Goal: Task Accomplishment & Management: Manage account settings

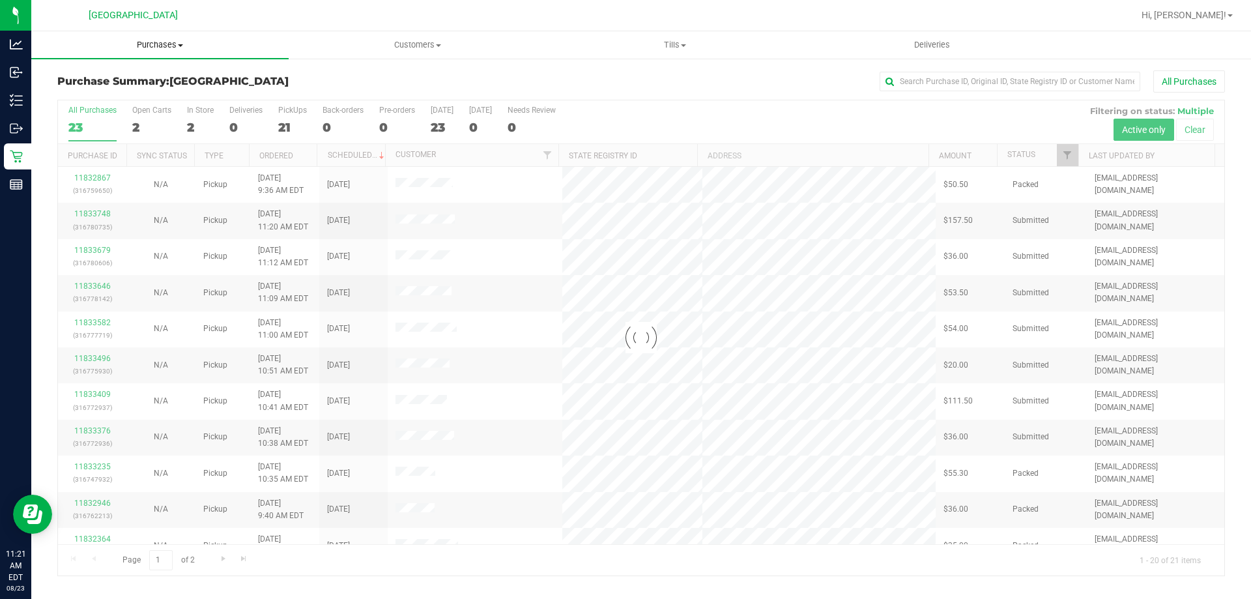
click at [154, 51] on uib-tab-heading "Purchases Summary of purchases Fulfillment All purchases" at bounding box center [159, 44] width 257 height 27
click at [103, 97] on span "Fulfillment" at bounding box center [71, 94] width 81 height 11
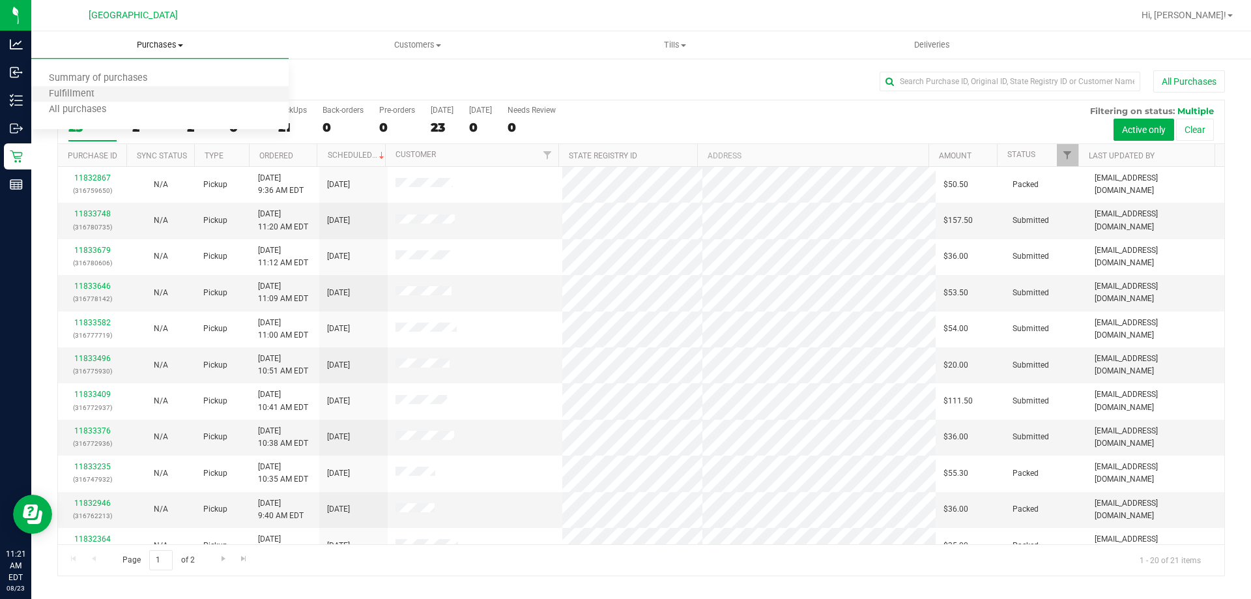
click at [97, 87] on li "Fulfillment" at bounding box center [159, 95] width 257 height 16
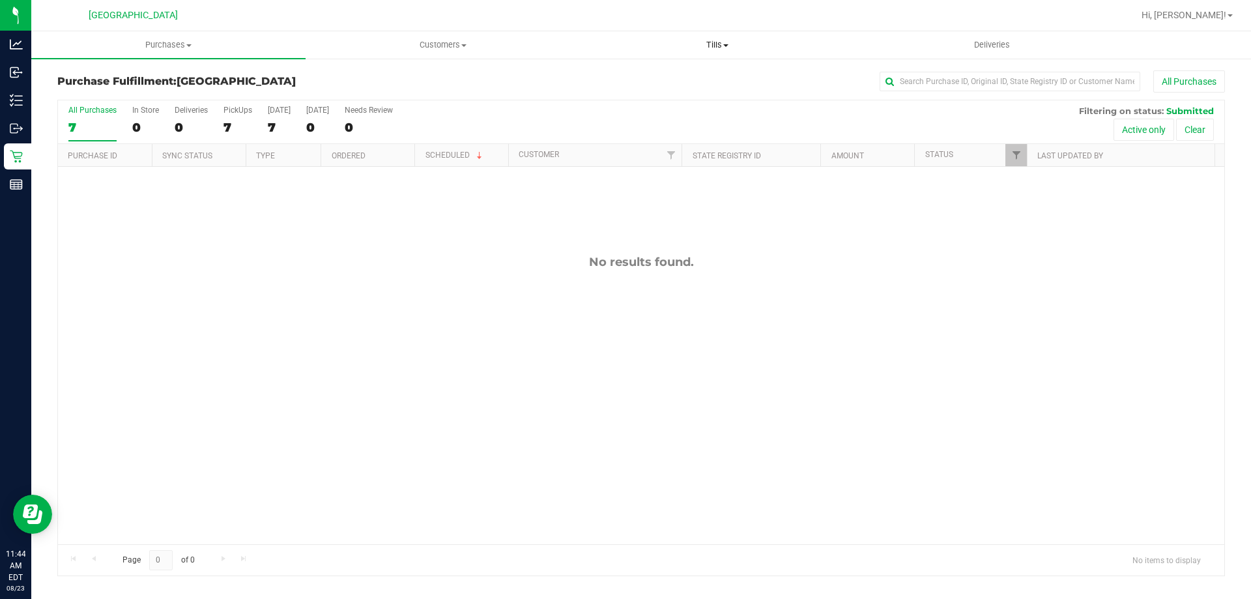
click at [723, 42] on span "Tills" at bounding box center [717, 45] width 273 height 12
click at [678, 73] on li "Manage tills" at bounding box center [717, 79] width 274 height 16
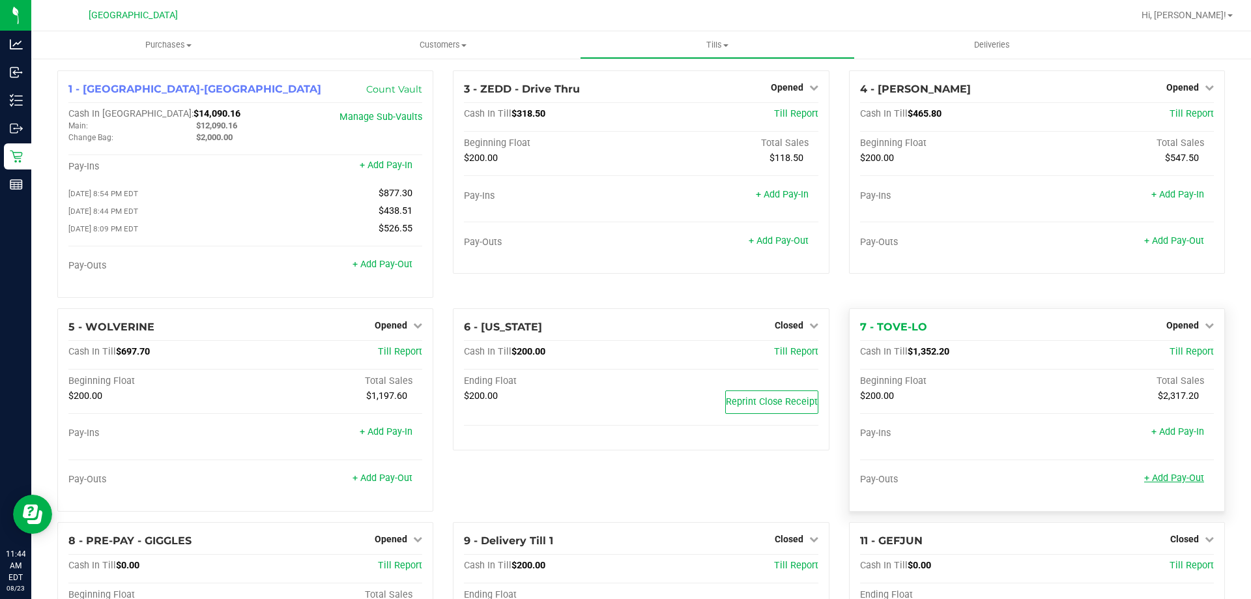
click at [1161, 478] on link "+ Add Pay-Out" at bounding box center [1174, 477] width 60 height 11
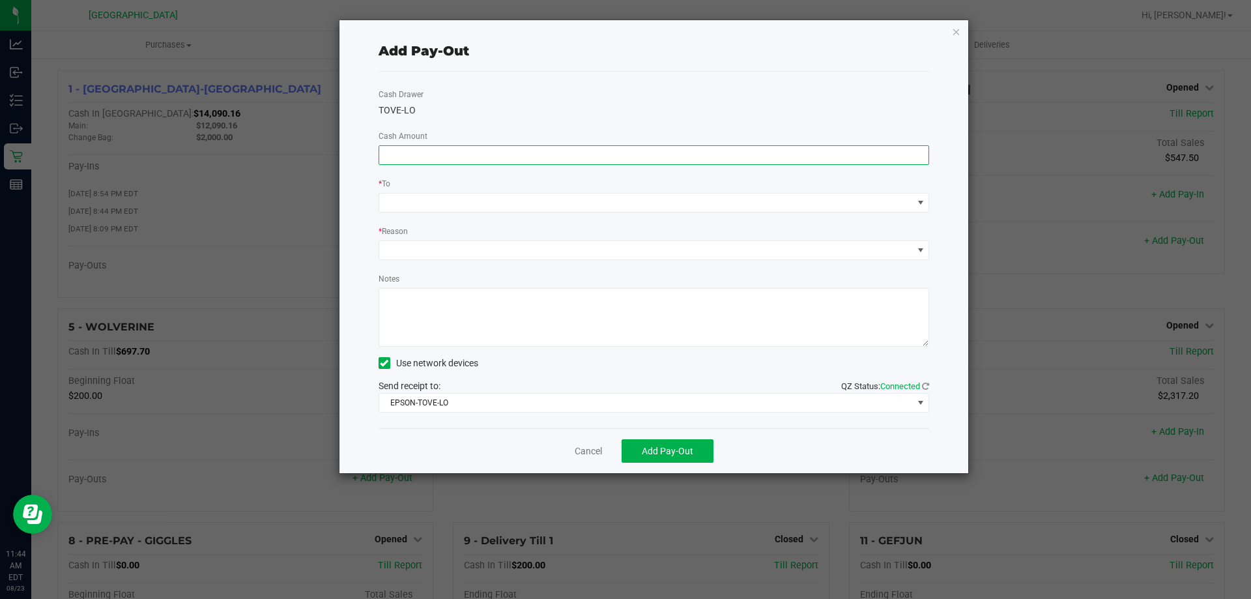
click at [496, 156] on input at bounding box center [654, 155] width 550 height 18
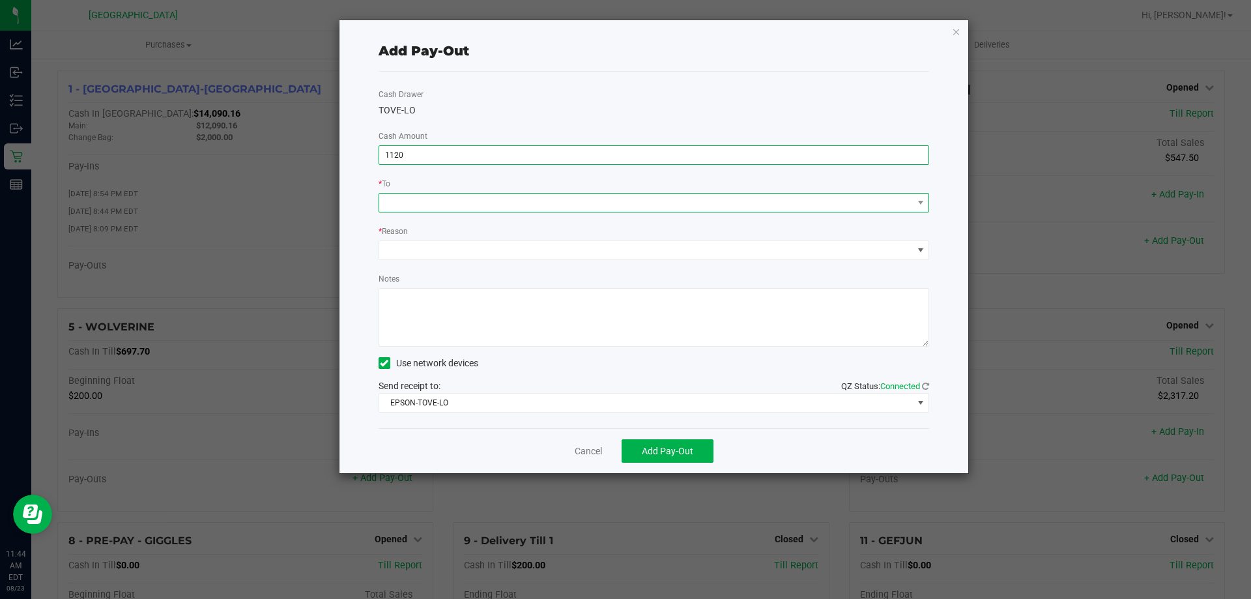
type input "$1,120.00"
click at [469, 199] on span at bounding box center [646, 203] width 534 height 18
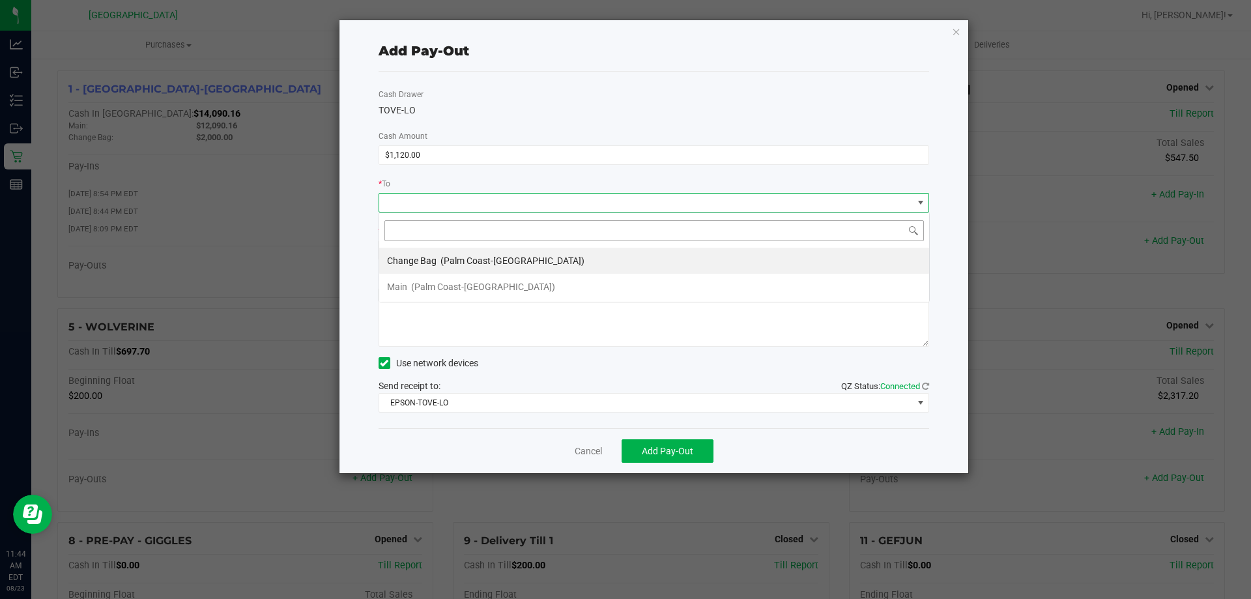
scroll to position [20, 551]
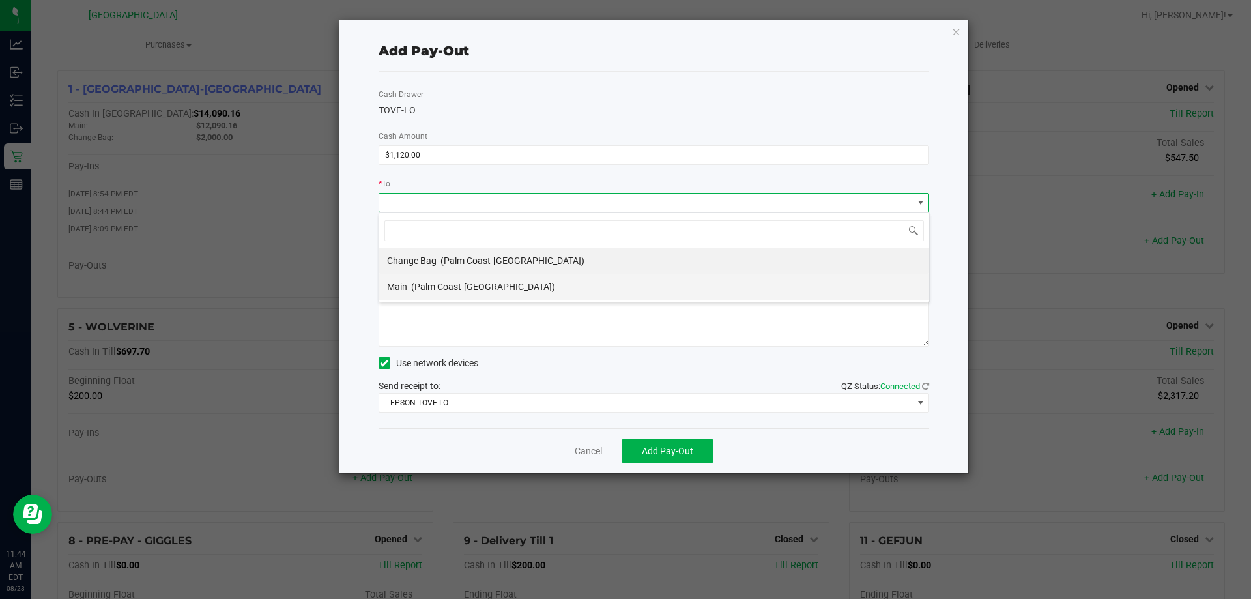
click at [450, 283] on span "(Palm Coast-Vault)" at bounding box center [483, 287] width 144 height 10
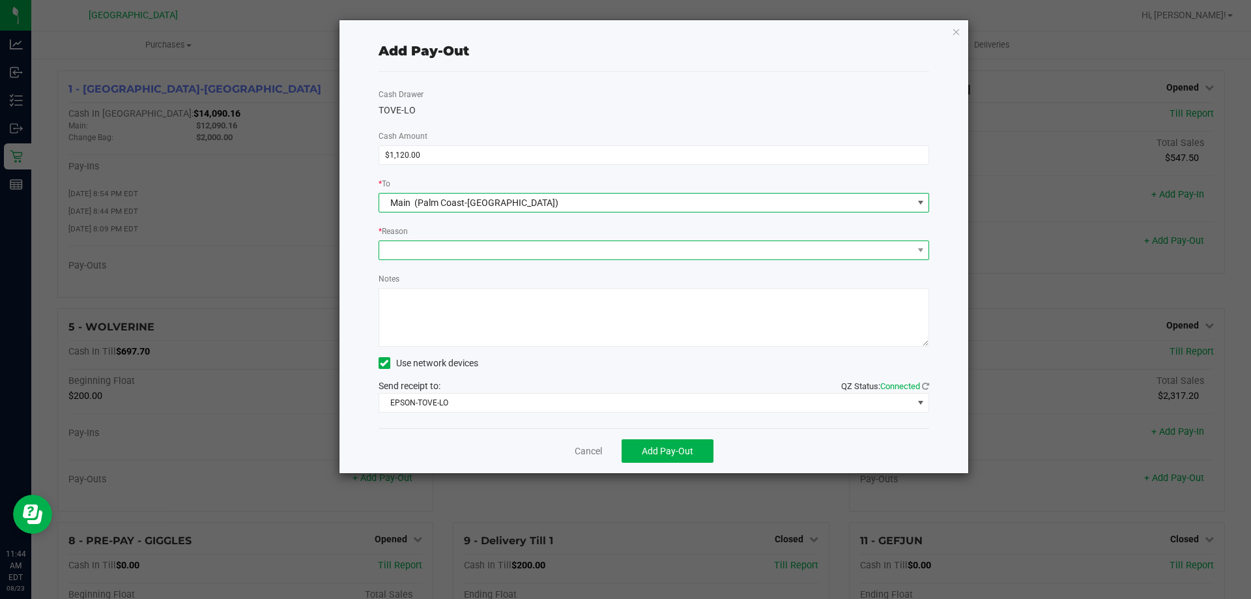
click at [444, 250] on span at bounding box center [646, 250] width 534 height 18
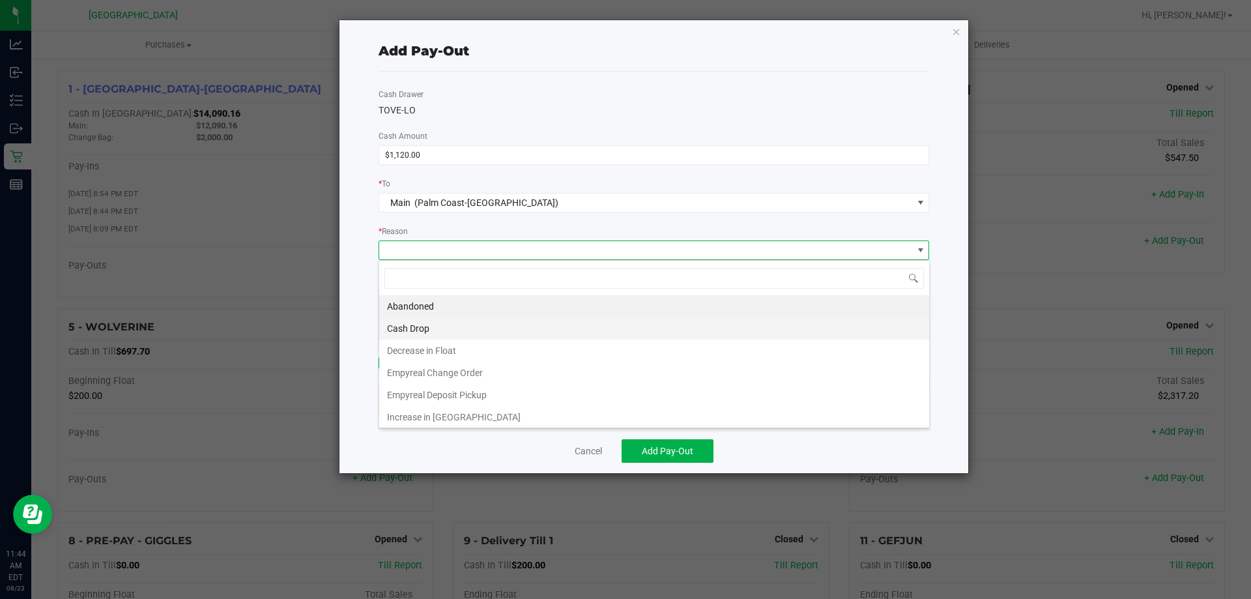
click at [429, 329] on li "Cash Drop" at bounding box center [654, 328] width 550 height 22
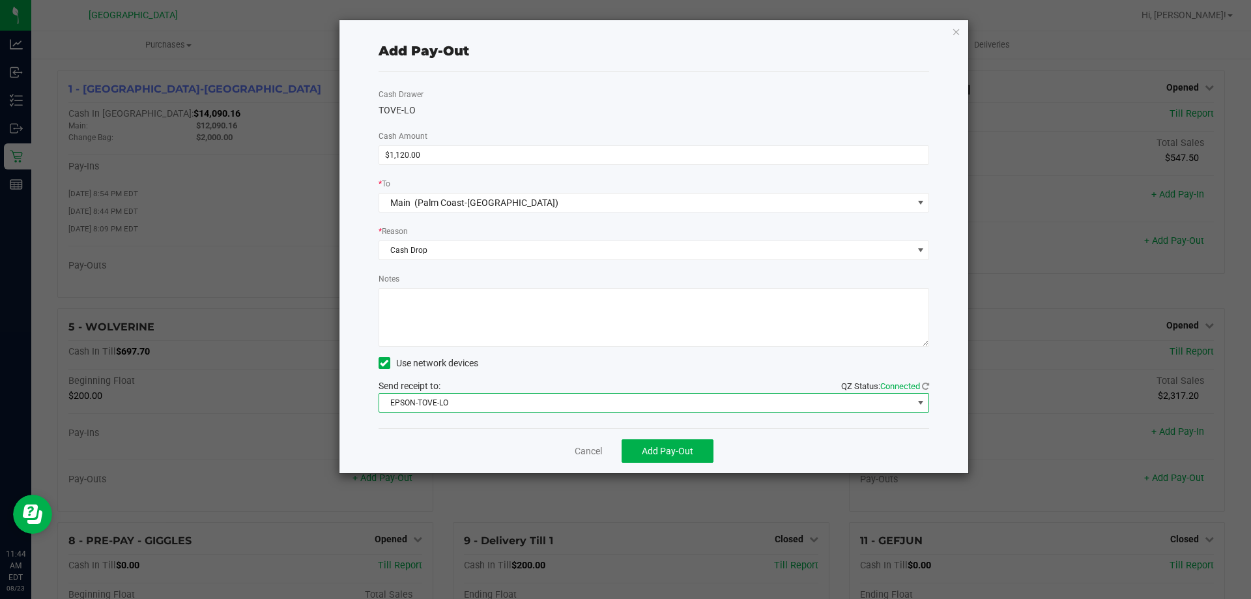
click at [441, 407] on span "EPSON-TOVE-LO" at bounding box center [646, 403] width 534 height 18
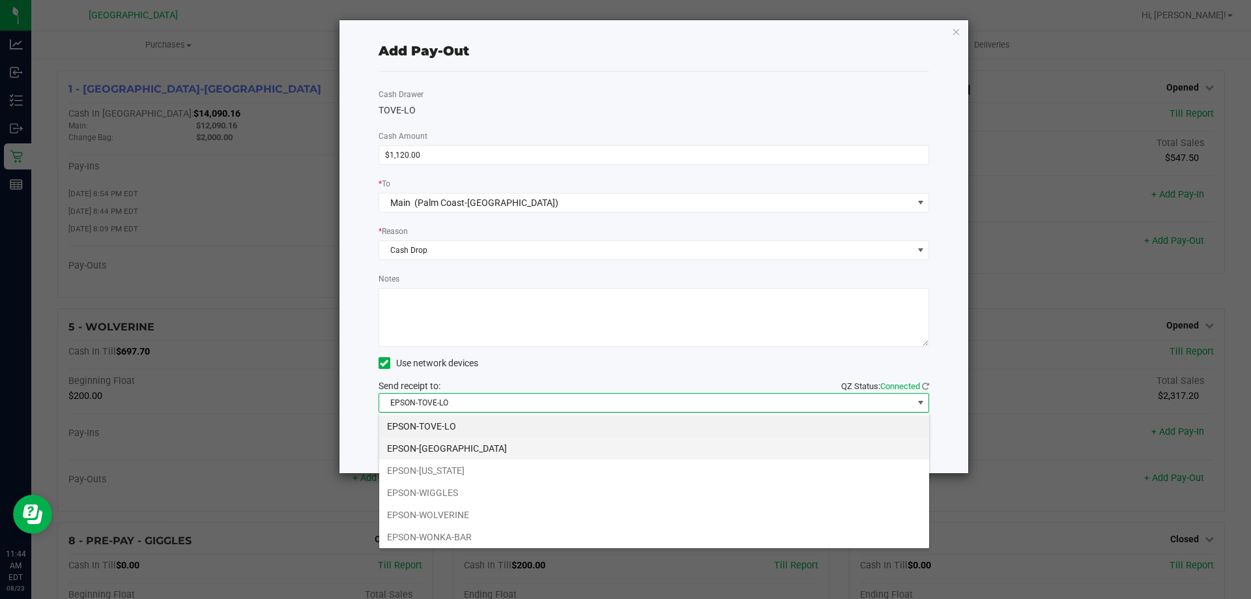
click at [447, 449] on li "EPSON-VANUATU" at bounding box center [654, 448] width 550 height 22
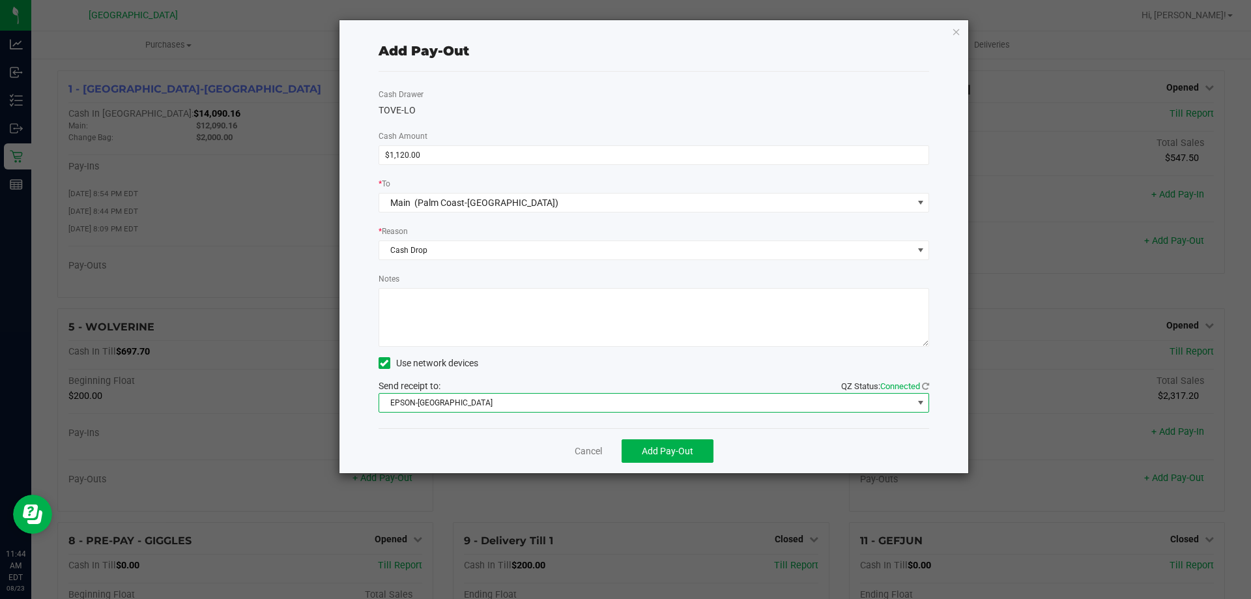
click at [465, 341] on textarea "Notes" at bounding box center [654, 317] width 551 height 59
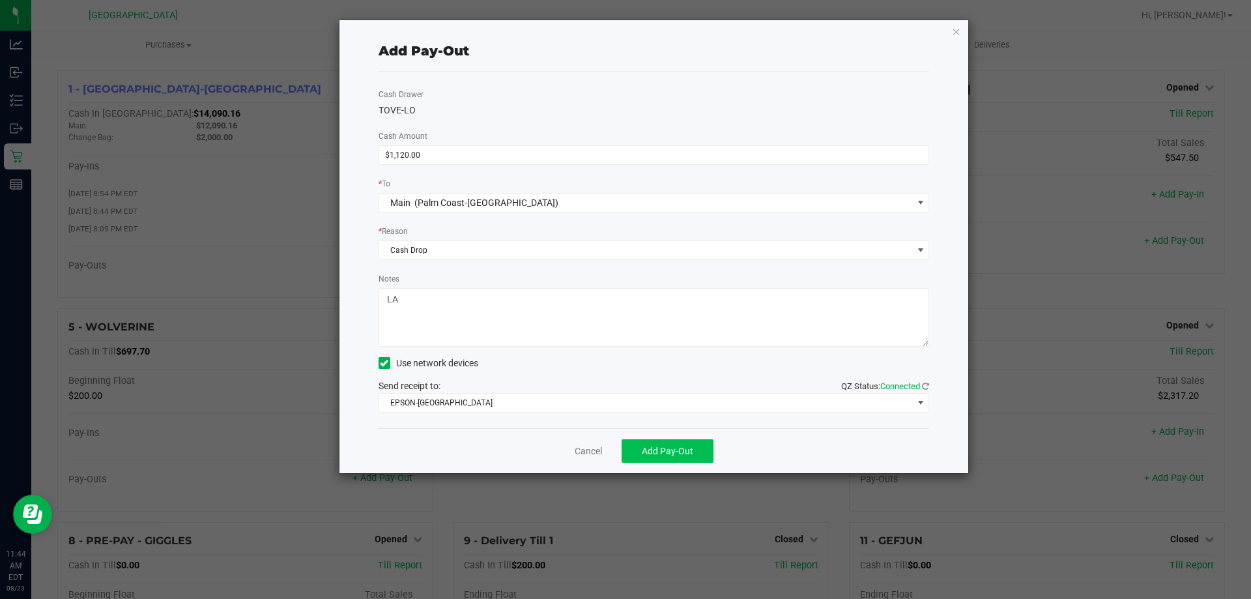
type textarea "LA"
click at [642, 448] on button "Add Pay-Out" at bounding box center [668, 450] width 92 height 23
click at [586, 451] on link "Dismiss" at bounding box center [583, 451] width 31 height 14
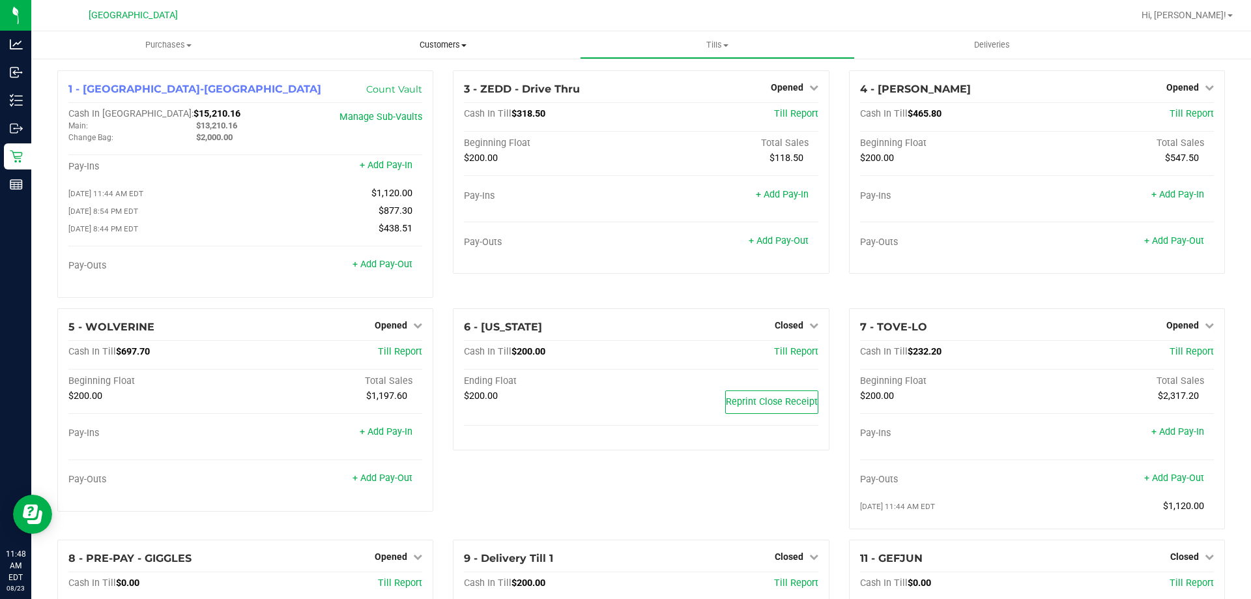
click at [414, 43] on span "Customers" at bounding box center [442, 45] width 273 height 12
click at [360, 73] on span "All customers" at bounding box center [353, 78] width 94 height 11
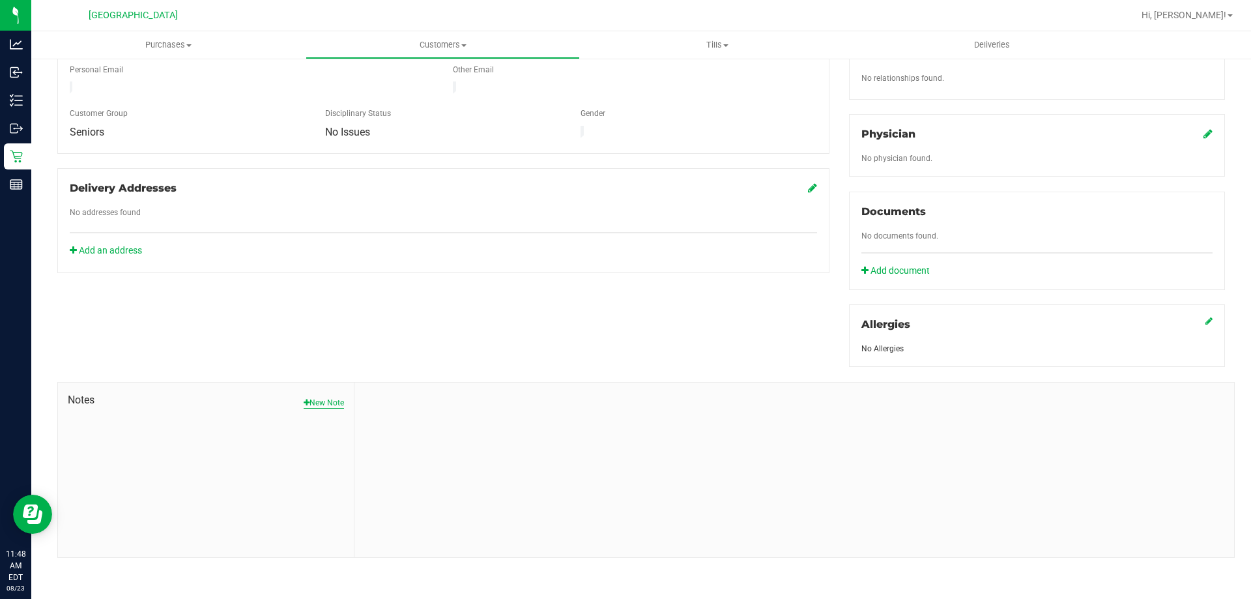
click at [309, 402] on button "New Note" at bounding box center [324, 403] width 40 height 12
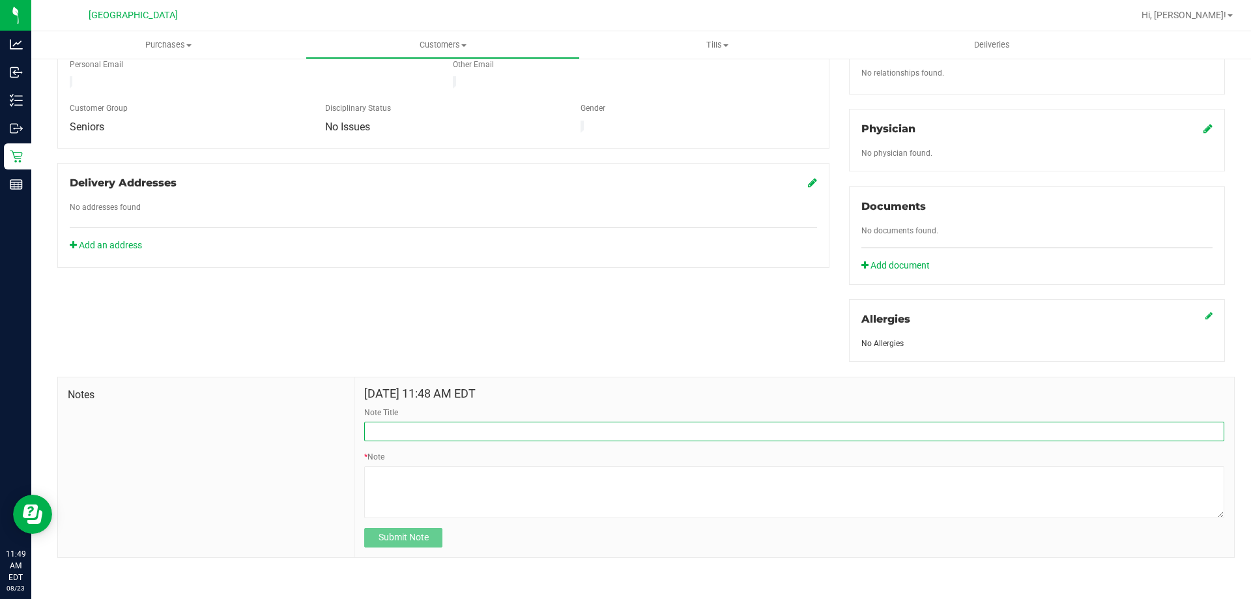
click at [393, 428] on input "Note Title" at bounding box center [794, 432] width 860 height 20
type input "Wana Return"
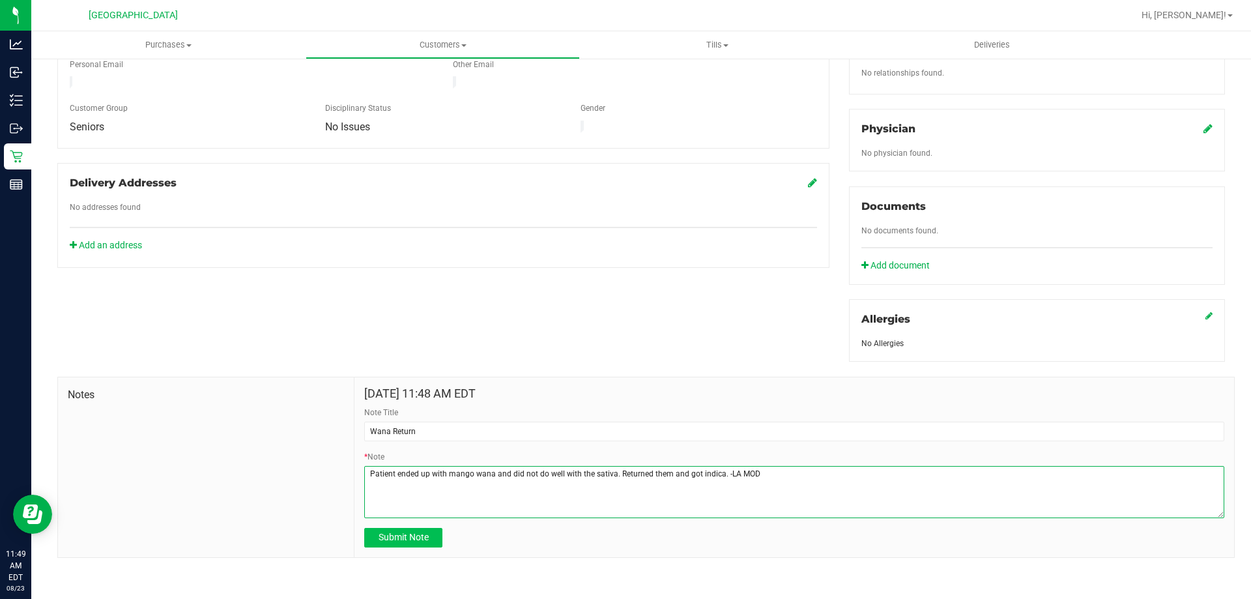
type textarea "Patient ended up with mango wana and did not do well with the sativa. Returned …"
click at [387, 534] on span "Submit Note" at bounding box center [404, 537] width 50 height 10
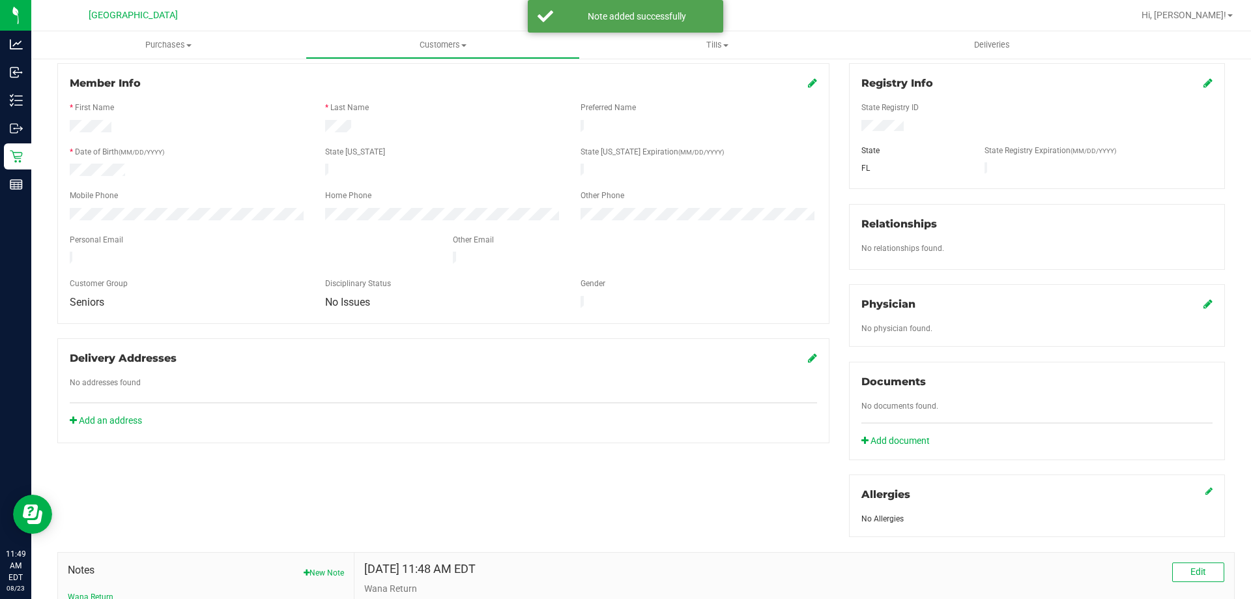
scroll to position [0, 0]
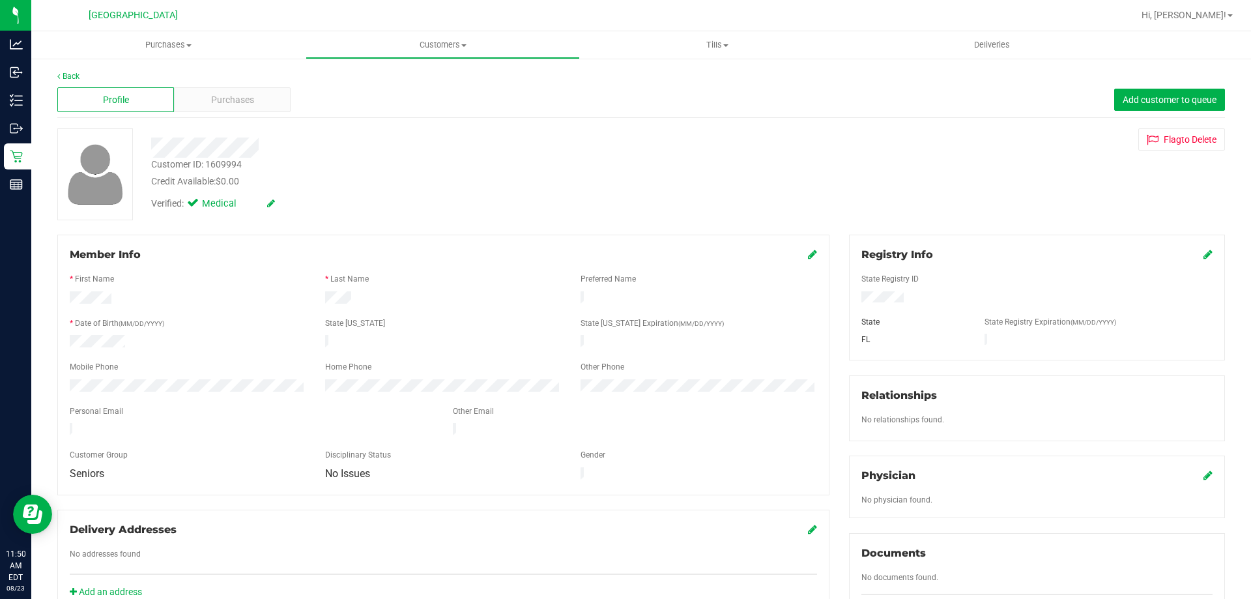
click at [210, 163] on div "Customer ID: 1609994" at bounding box center [196, 165] width 91 height 14
copy div "1609994"
click at [73, 74] on link "Back" at bounding box center [68, 76] width 22 height 9
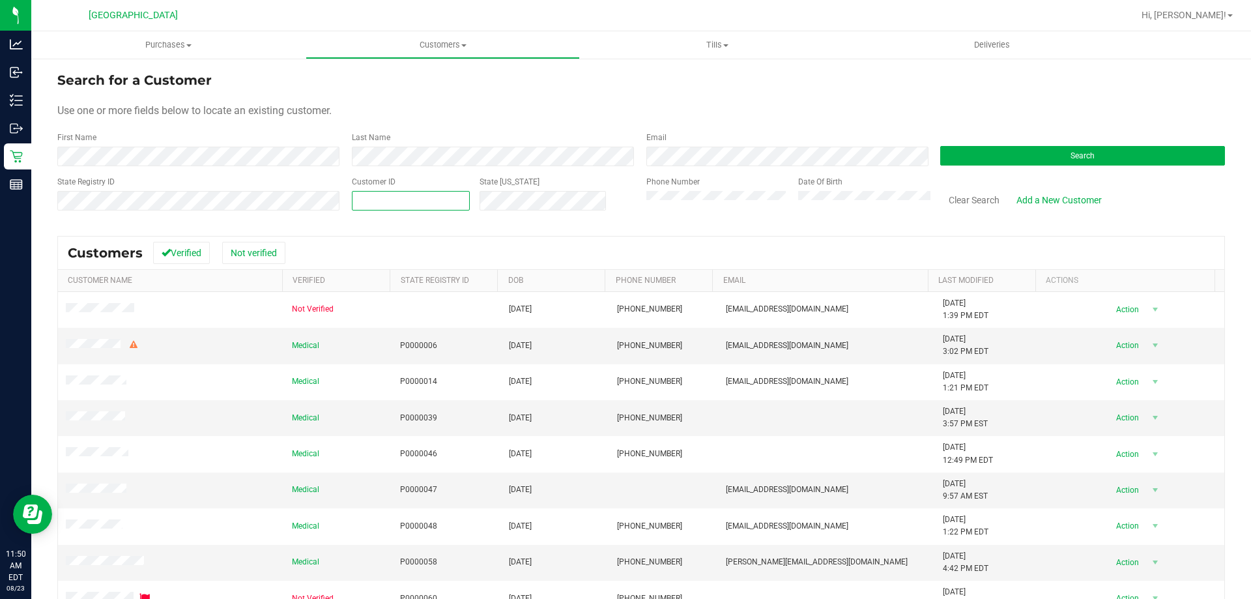
click at [424, 207] on span at bounding box center [411, 201] width 118 height 20
paste input "1609994"
type input "1609994"
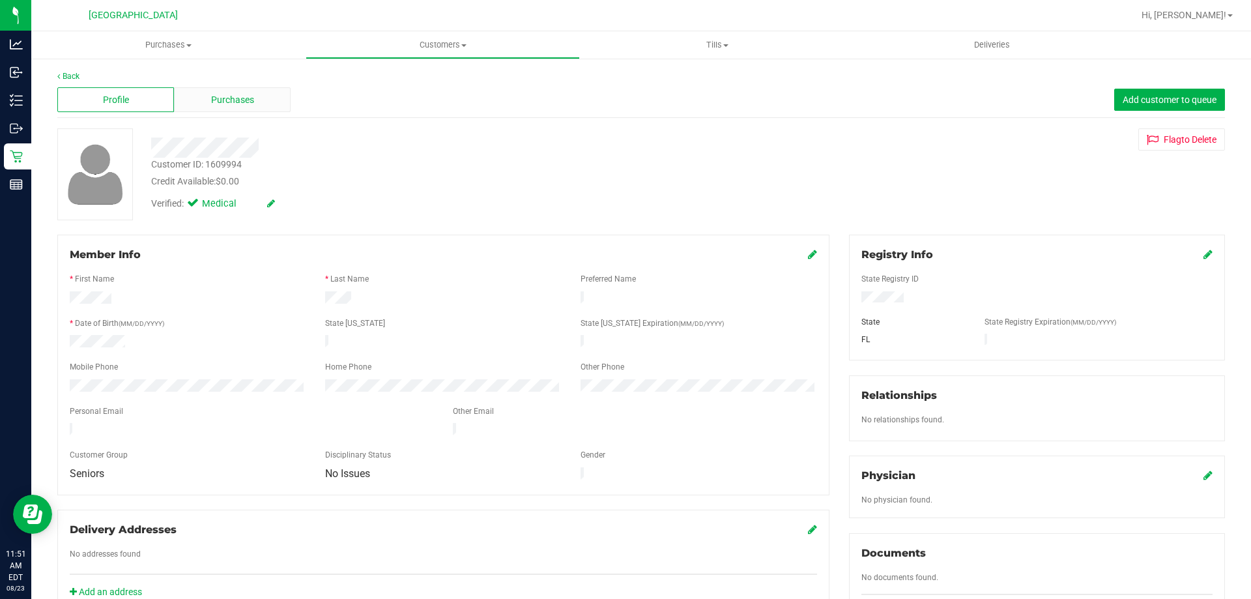
click at [222, 94] on span "Purchases" at bounding box center [232, 100] width 43 height 14
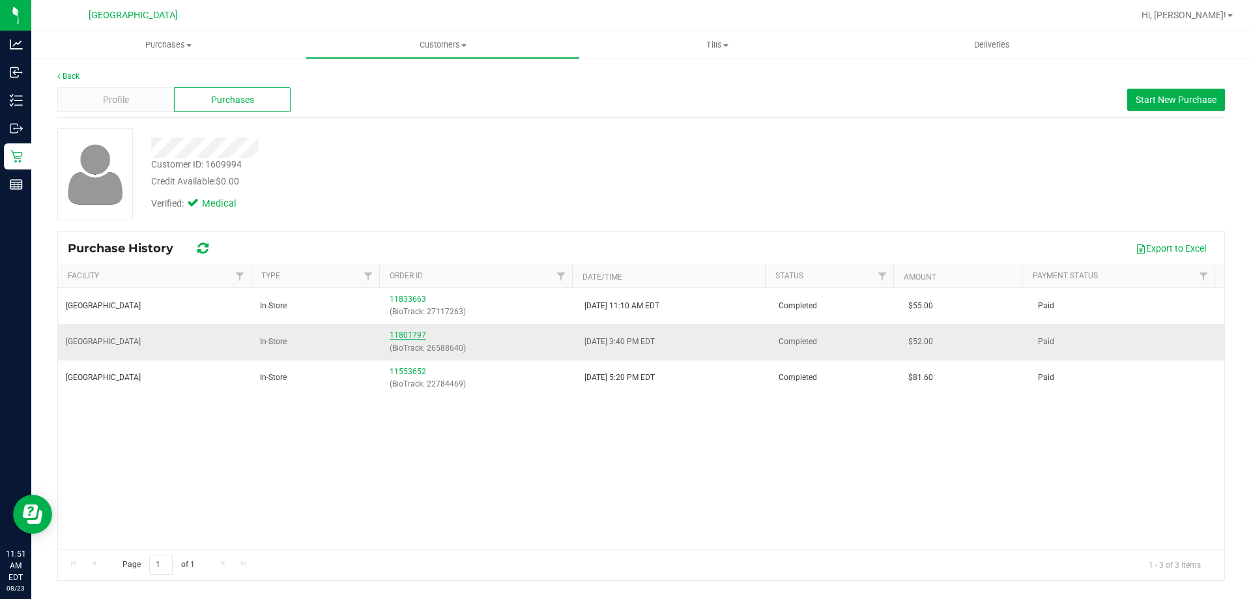
click at [407, 336] on link "11801797" at bounding box center [408, 334] width 36 height 9
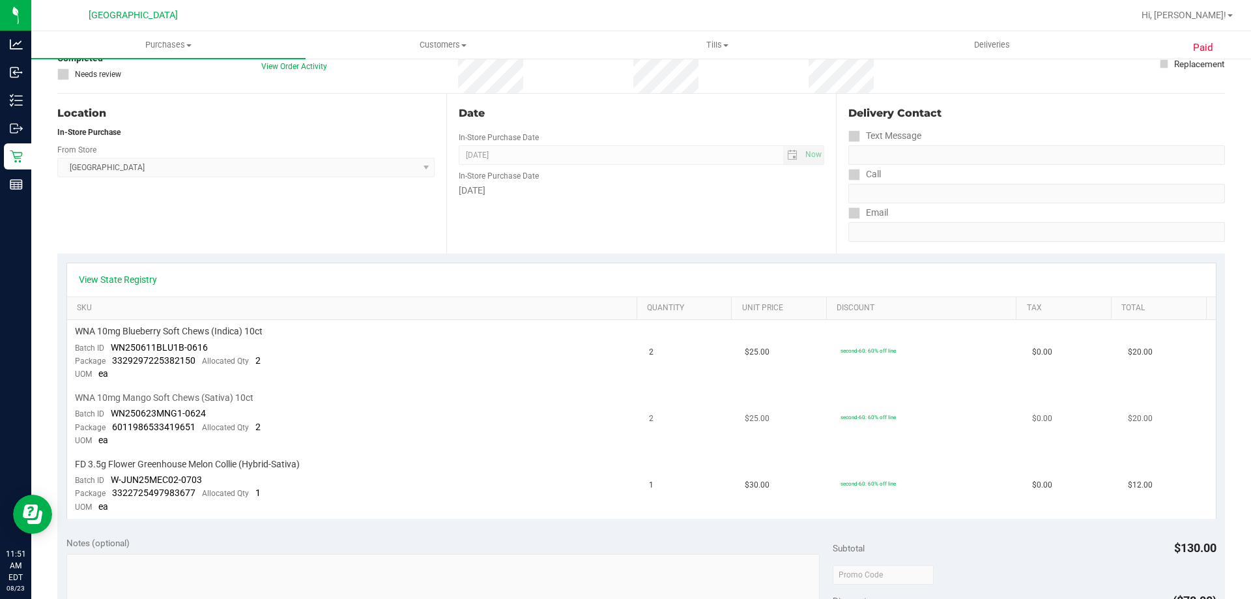
scroll to position [130, 0]
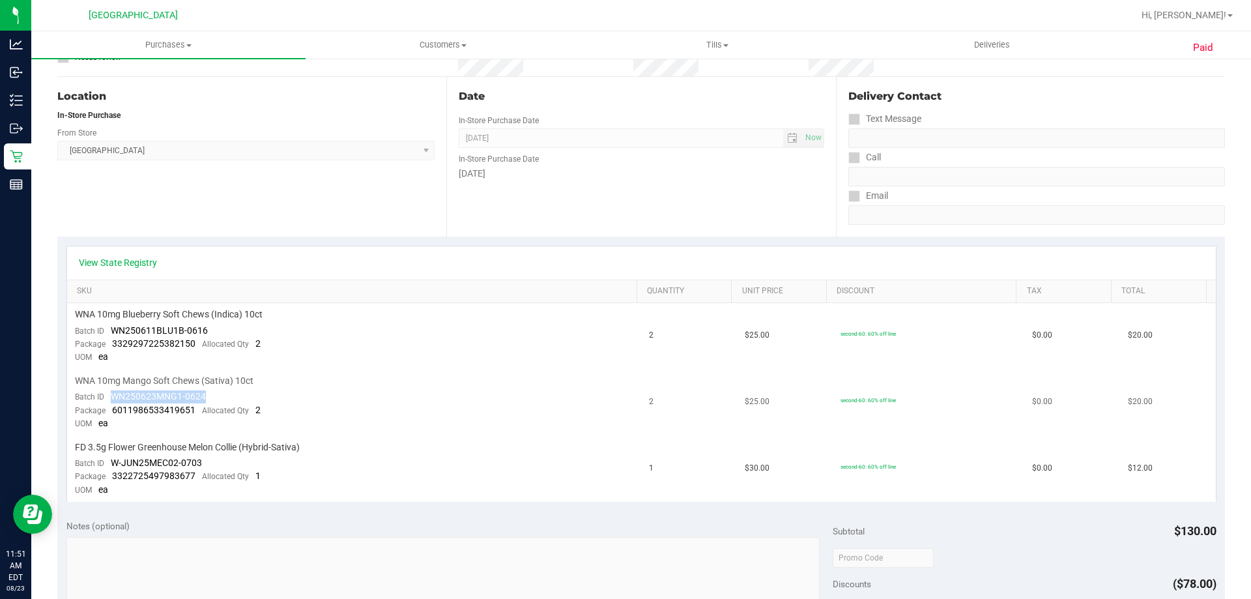
drag, startPoint x: 111, startPoint y: 396, endPoint x: 210, endPoint y: 399, distance: 99.1
click at [210, 399] on td "WNA 10mg Mango Soft Chews (Sativa) 10ct Batch ID WN250623MNG1-0624 Package 6011…" at bounding box center [354, 403] width 575 height 66
copy span "WN250623MNG1-0624"
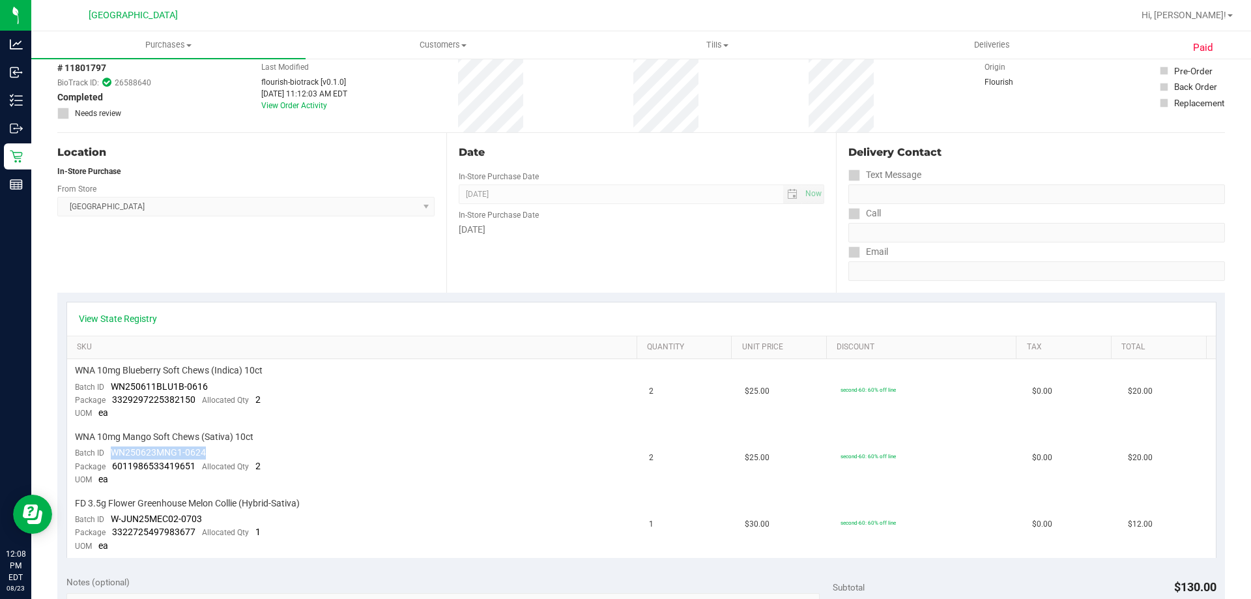
scroll to position [0, 0]
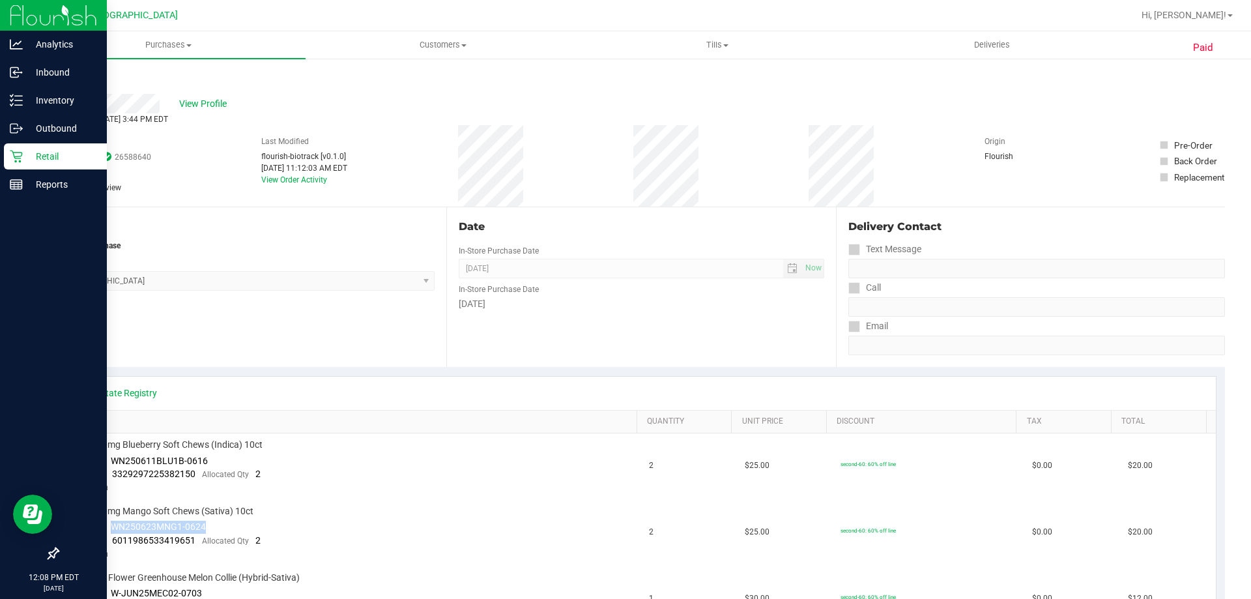
click at [23, 157] on p "Retail" at bounding box center [62, 157] width 78 height 16
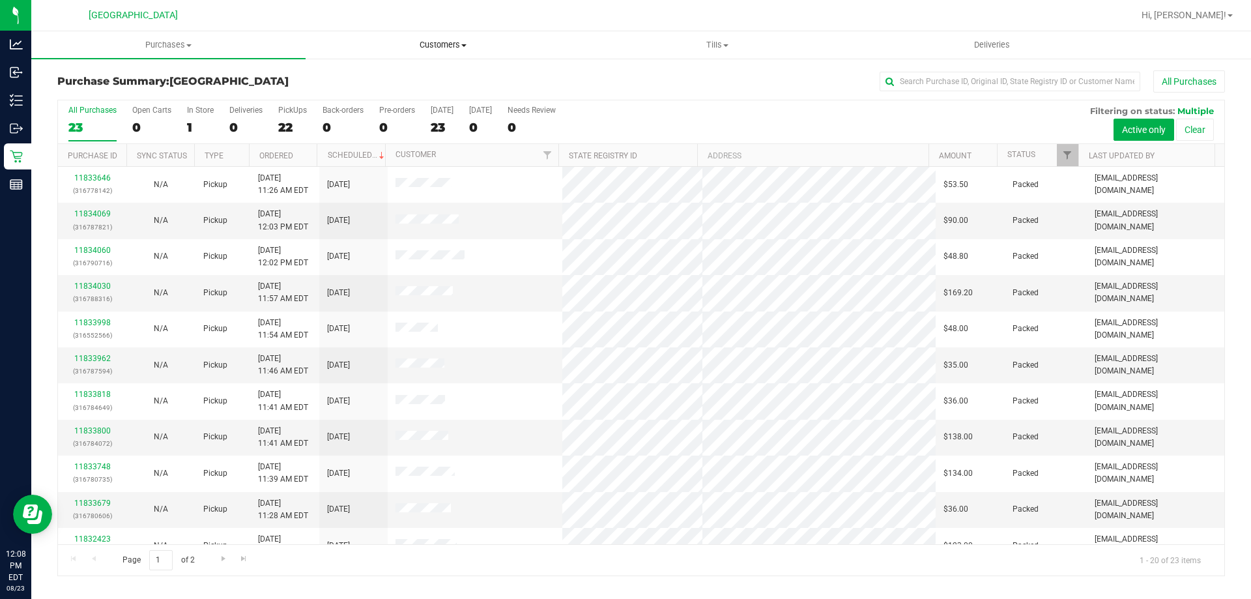
click at [431, 48] on span "Customers" at bounding box center [442, 45] width 273 height 12
click at [389, 76] on span "All customers" at bounding box center [353, 78] width 94 height 11
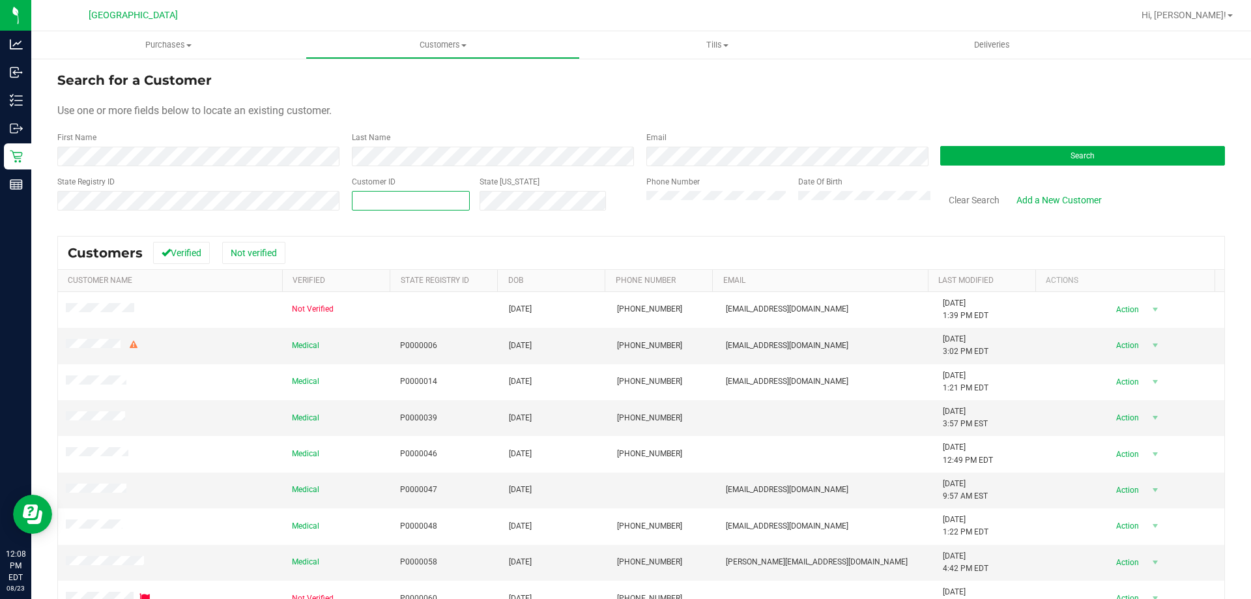
click at [407, 201] on span at bounding box center [411, 201] width 118 height 20
paste input "text"
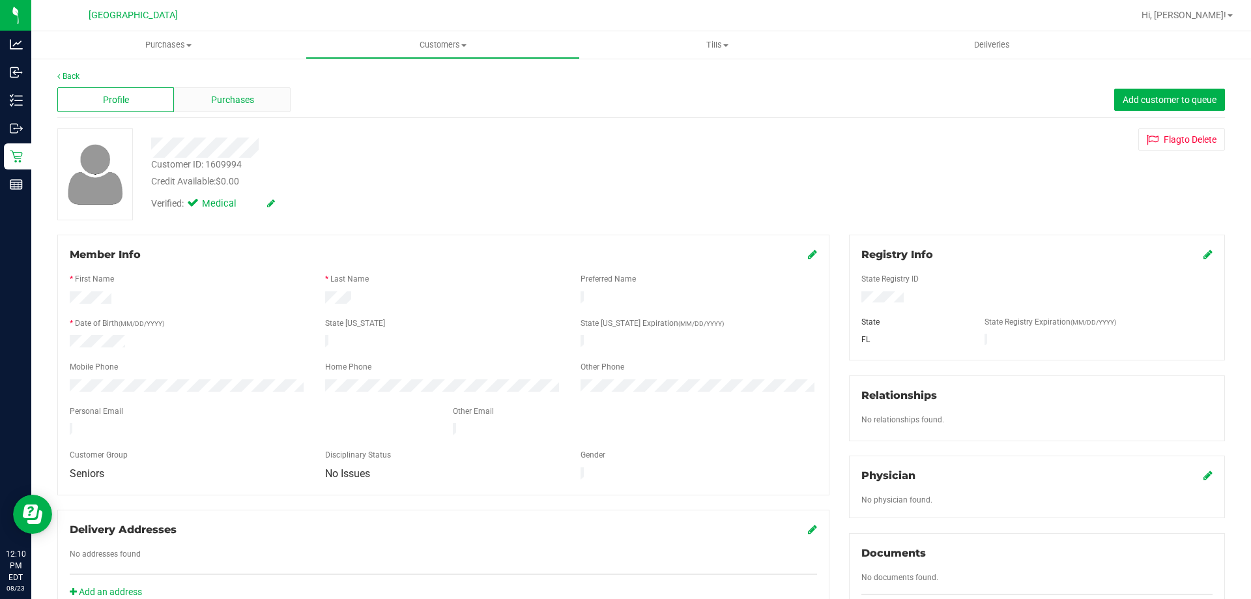
click at [213, 108] on div "Purchases" at bounding box center [232, 99] width 117 height 25
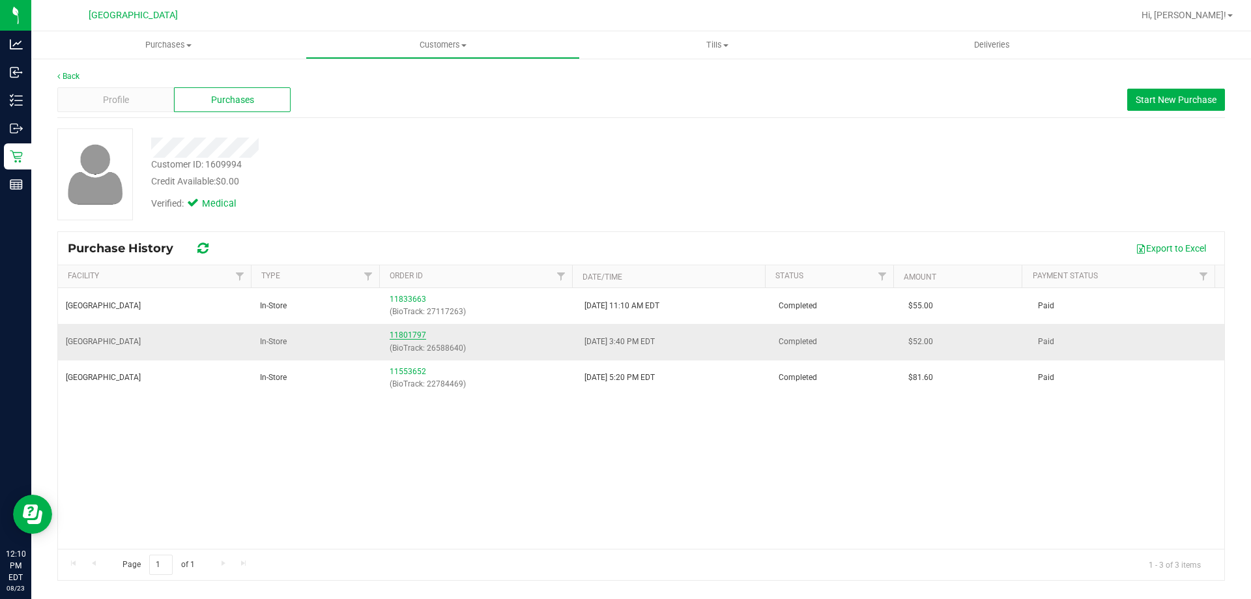
click at [408, 336] on link "11801797" at bounding box center [408, 334] width 36 height 9
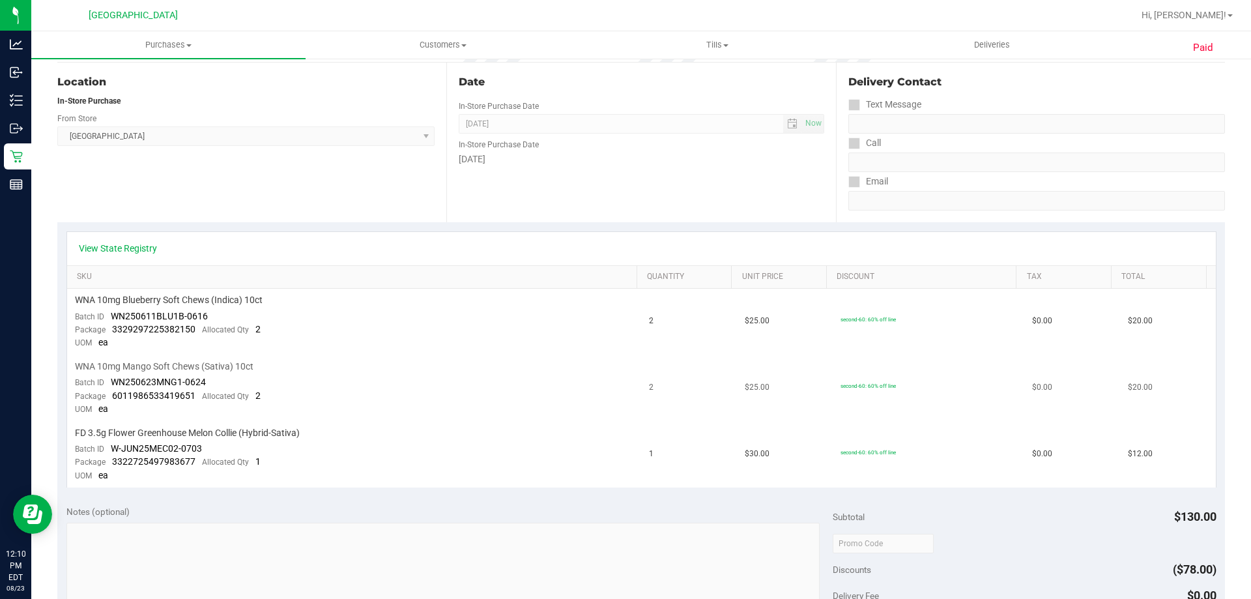
scroll to position [196, 0]
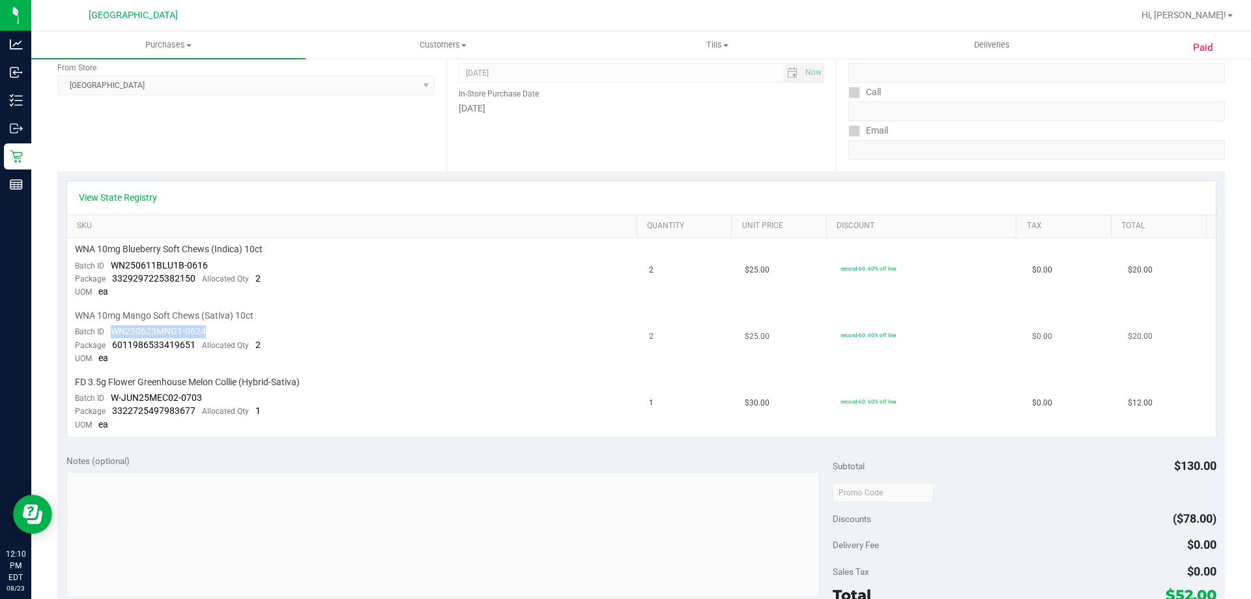
drag, startPoint x: 111, startPoint y: 333, endPoint x: 206, endPoint y: 333, distance: 95.1
click at [206, 333] on td "WNA 10mg Mango Soft Chews (Sativa) 10ct Batch ID WN250623MNG1-0624 Package 6011…" at bounding box center [354, 337] width 575 height 66
copy span "WN250623MNG1-0624"
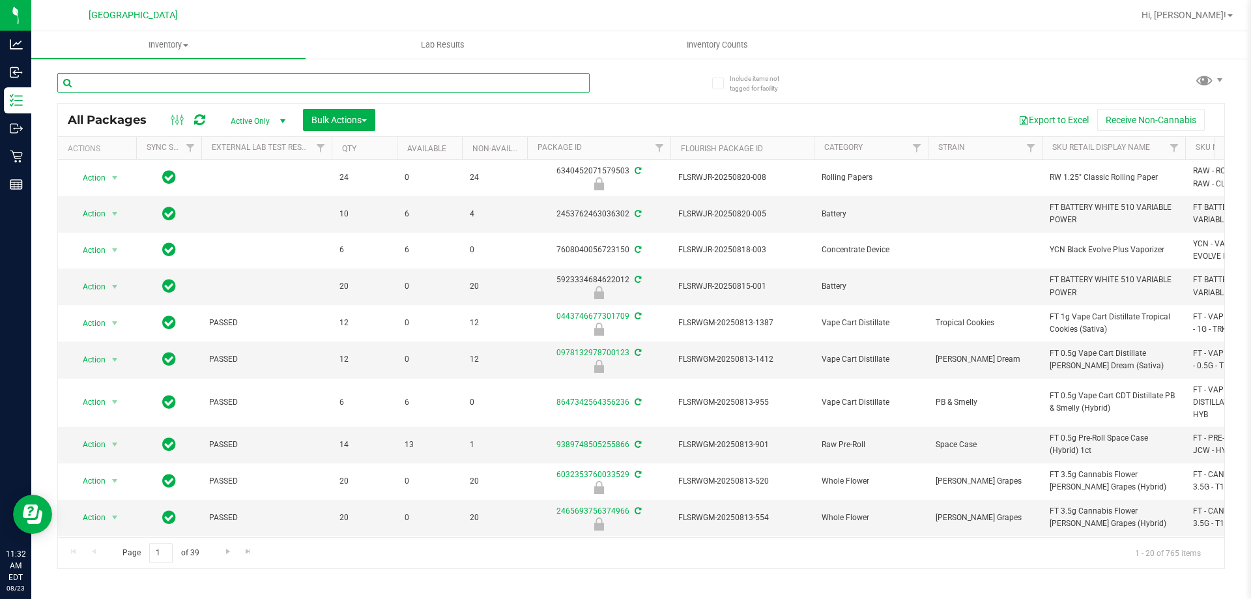
click at [246, 75] on input "text" at bounding box center [323, 83] width 532 height 20
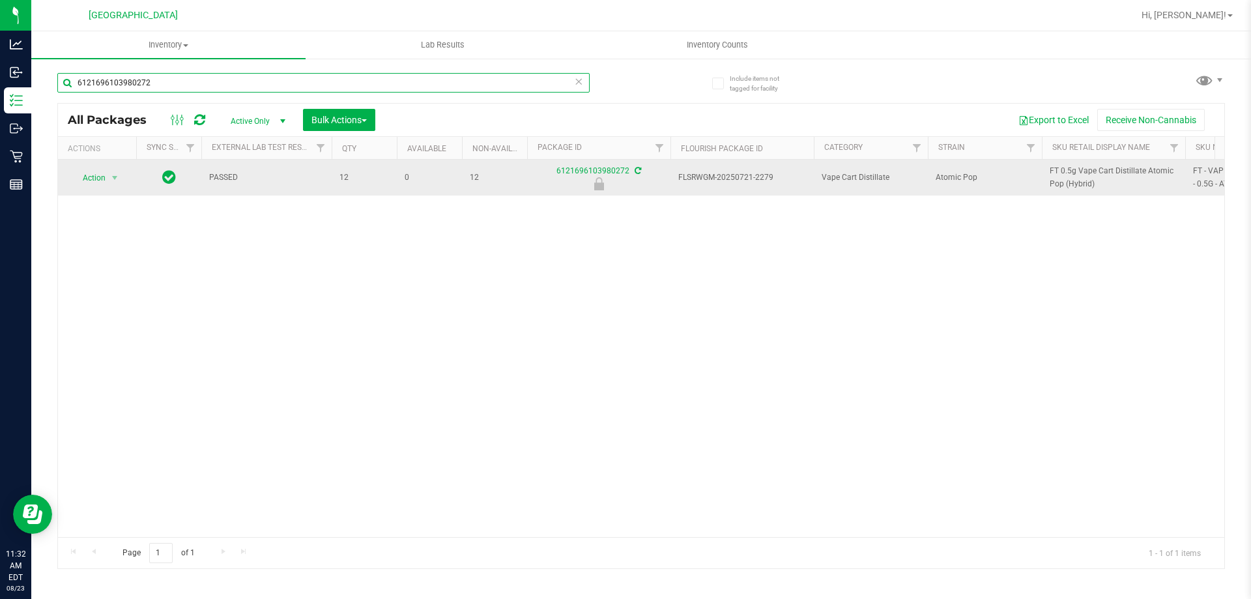
type input "6121696103980272"
click at [96, 163] on td "Action Action Edit attributes Global inventory Locate package Package audit log…" at bounding box center [97, 178] width 78 height 36
click at [100, 179] on span "Action" at bounding box center [88, 178] width 35 height 18
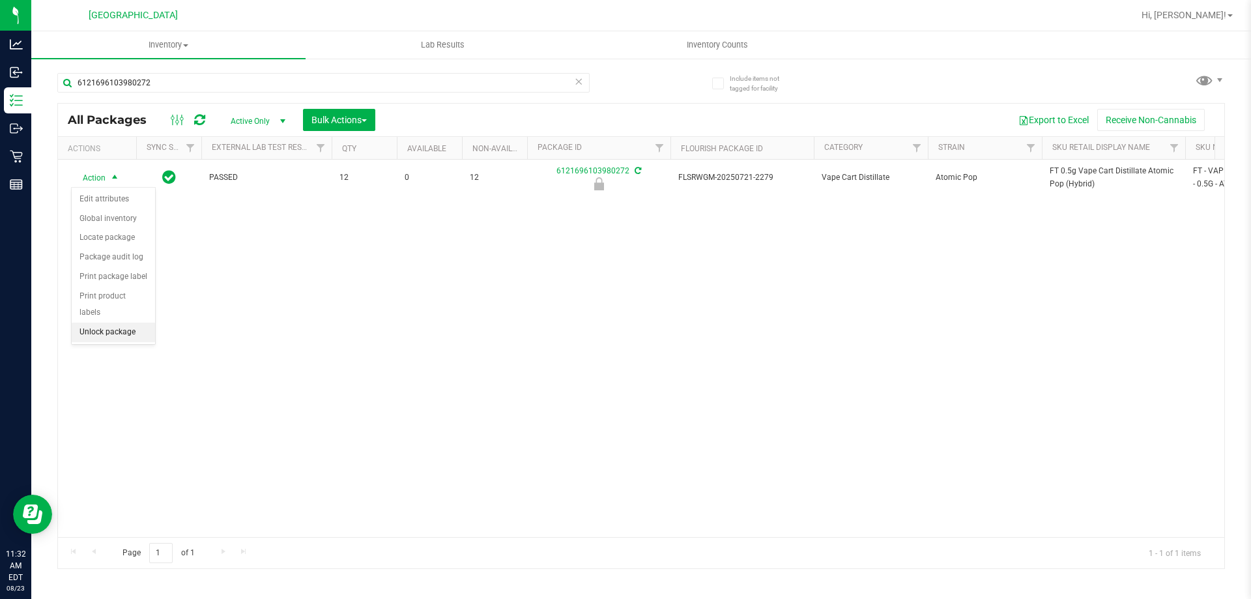
click at [132, 323] on li "Unlock package" at bounding box center [113, 333] width 83 height 20
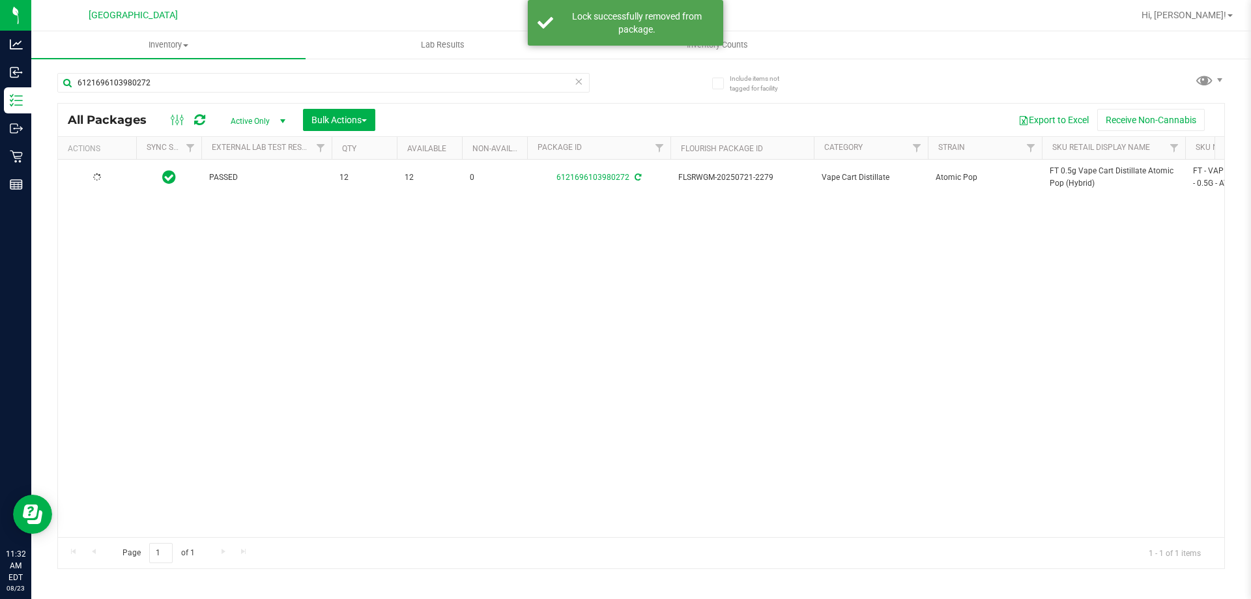
click at [1055, 182] on span "FT 0.5g Vape Cart Distillate Atomic Pop (Hybrid)" at bounding box center [1114, 177] width 128 height 25
copy tr "FT 0.5g Vape Cart Distillate Atomic Pop (Hybrid)"
click at [505, 90] on input "6121696103980272" at bounding box center [323, 83] width 532 height 20
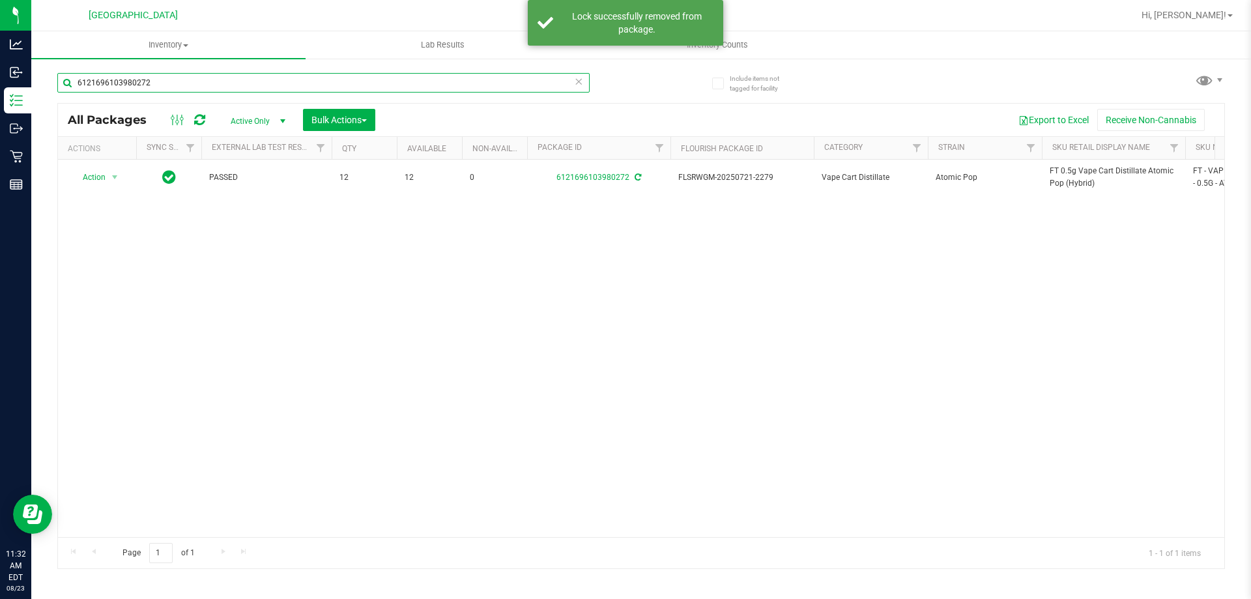
click at [505, 90] on input "6121696103980272" at bounding box center [323, 83] width 532 height 20
paste input "FT 0.5g Vape Cart Distillate Atomic Pop (Hybrid)"
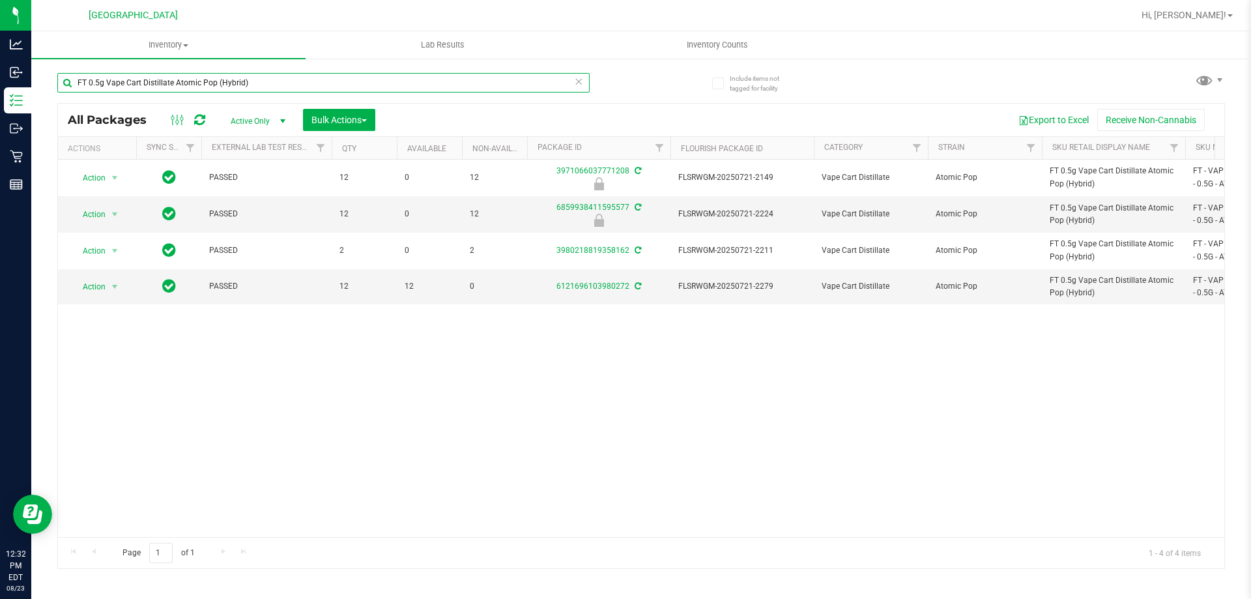
click at [162, 85] on input "FT 0.5g Vape Cart Distillate Atomic Pop (Hybrid)" at bounding box center [323, 83] width 532 height 20
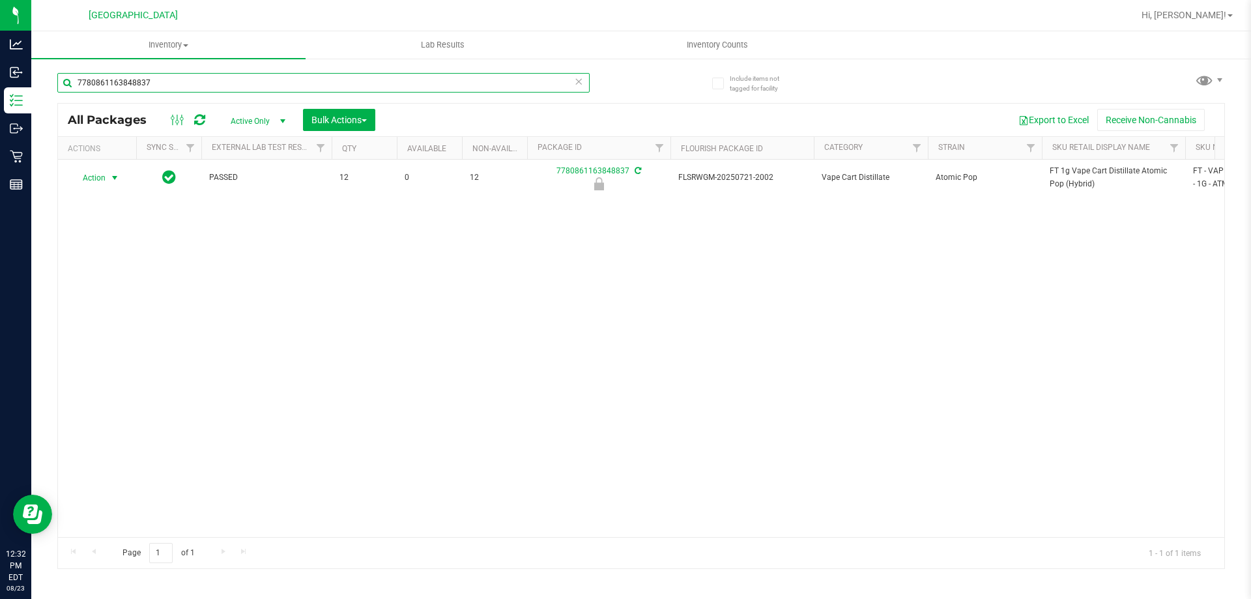
type input "7780861163848837"
click at [107, 179] on span "select" at bounding box center [115, 178] width 16 height 18
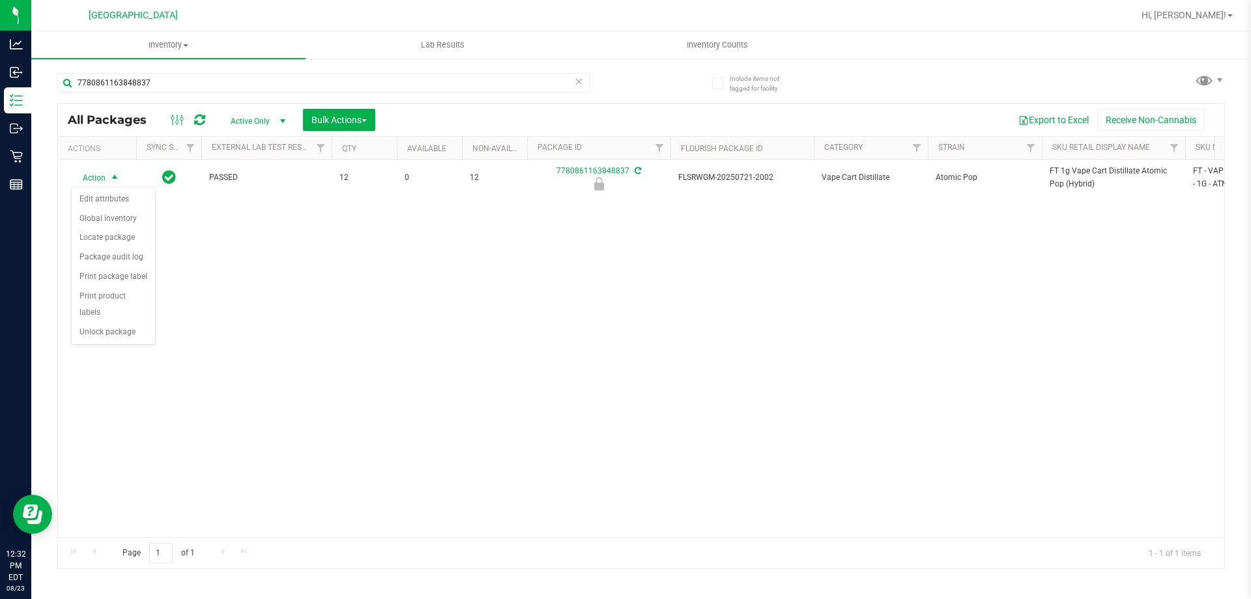
click at [134, 323] on li "Unlock package" at bounding box center [113, 333] width 83 height 20
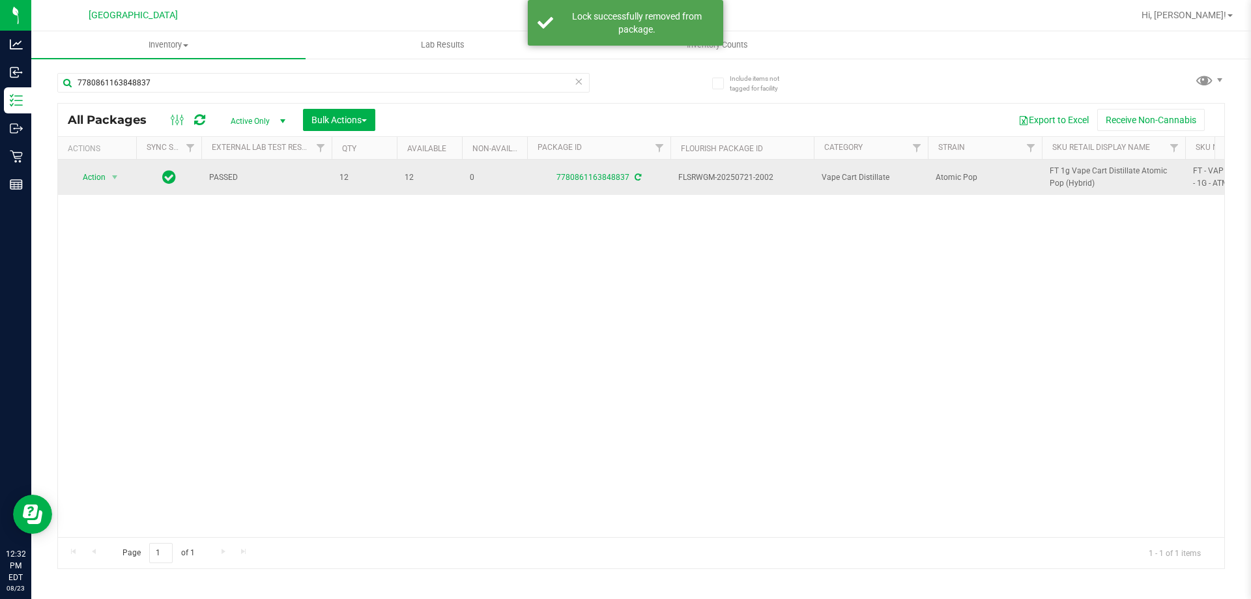
click at [1058, 182] on span "FT 1g Vape Cart Distillate Atomic Pop (Hybrid)" at bounding box center [1114, 177] width 128 height 25
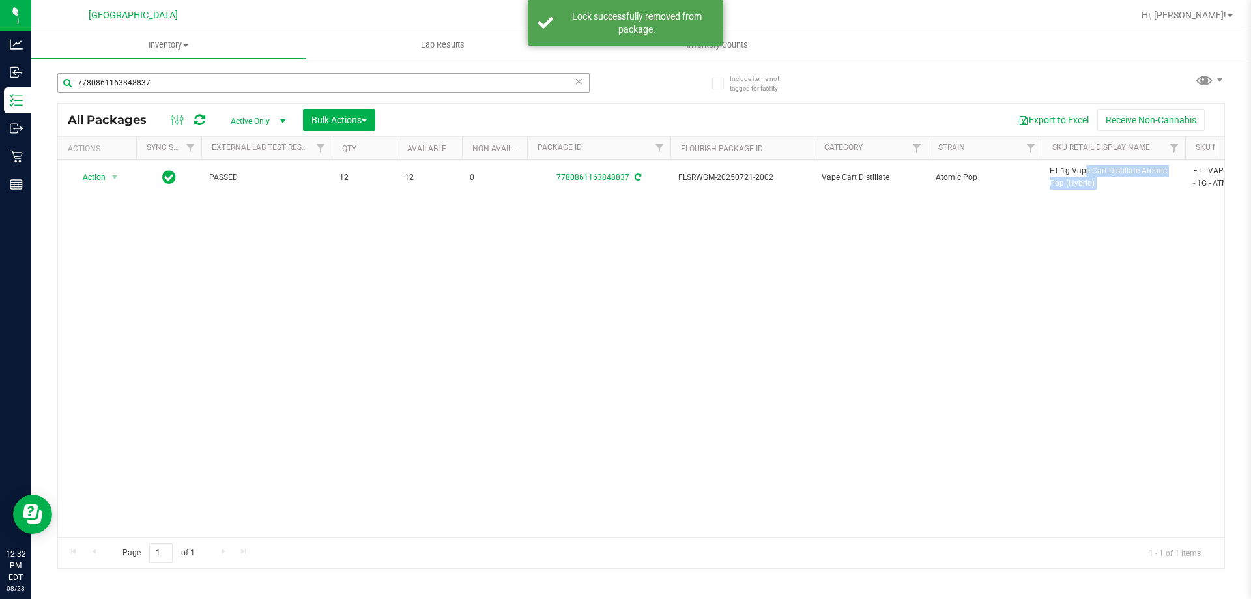
copy tr "FT 1g Vape Cart Distillate Atomic Pop (Hybrid)"
click at [532, 83] on input "7780861163848837" at bounding box center [323, 83] width 532 height 20
paste input "FT 1g Vape Cart Distillate Atomic Pop (Hybrid)"
type input "FT 1g Vape Cart Distillate Atomic Pop (Hybrid)"
